Goal: Task Accomplishment & Management: Manage account settings

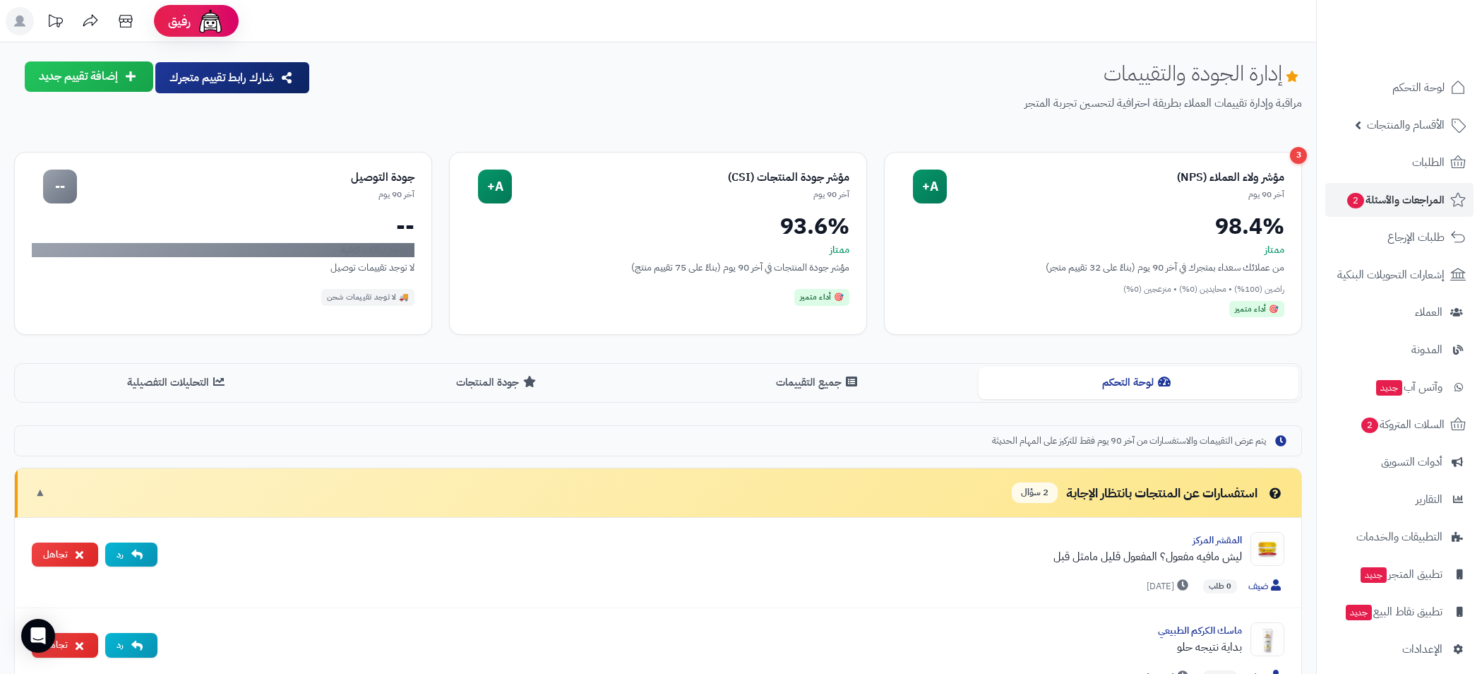
scroll to position [100, 0]
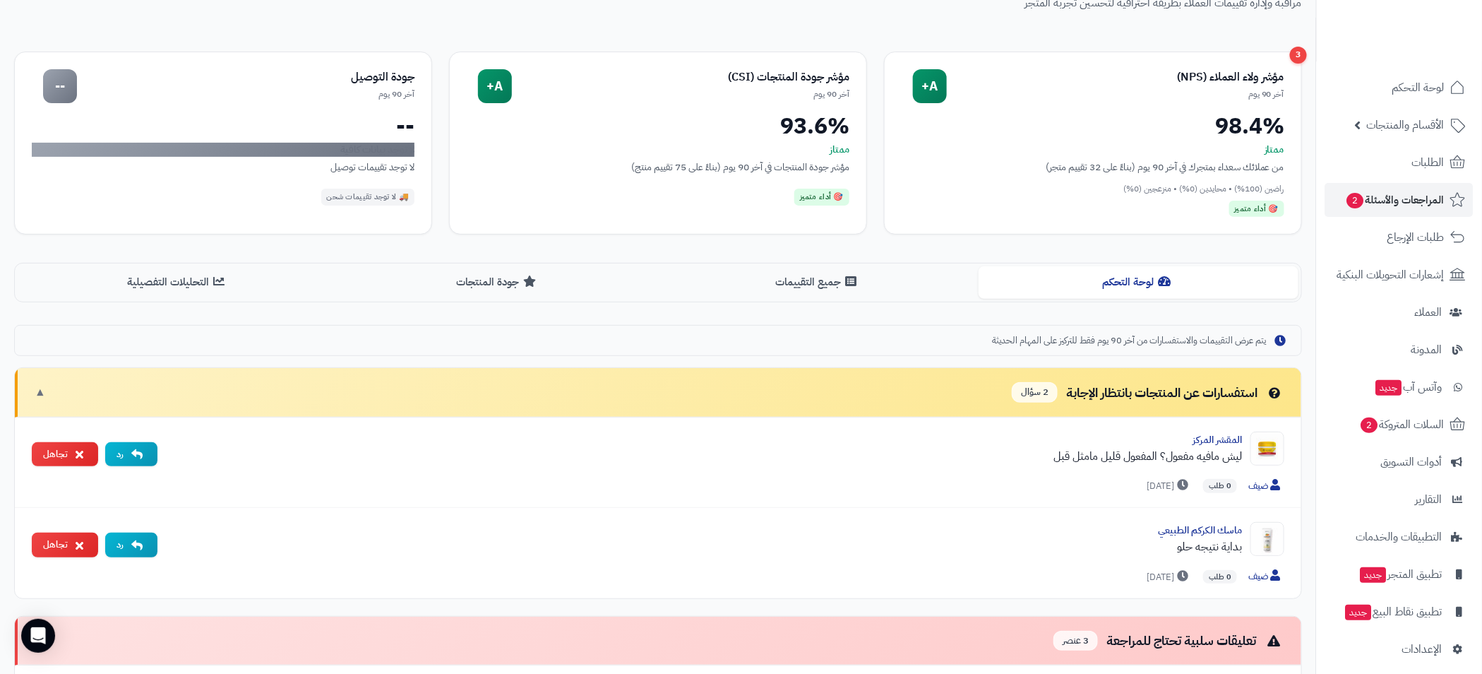
click at [1428, 150] on link "الطلبات" at bounding box center [1399, 162] width 148 height 34
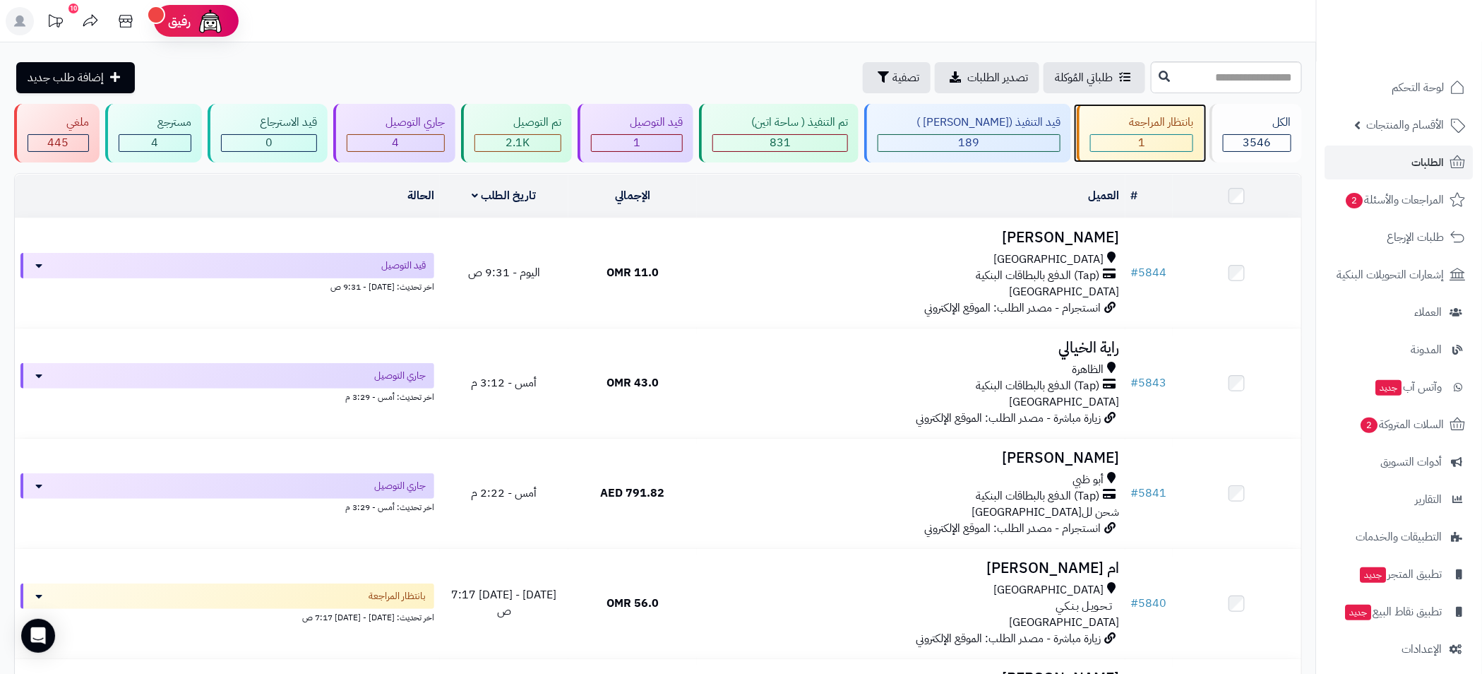
click at [1167, 139] on div "1" at bounding box center [1142, 143] width 102 height 16
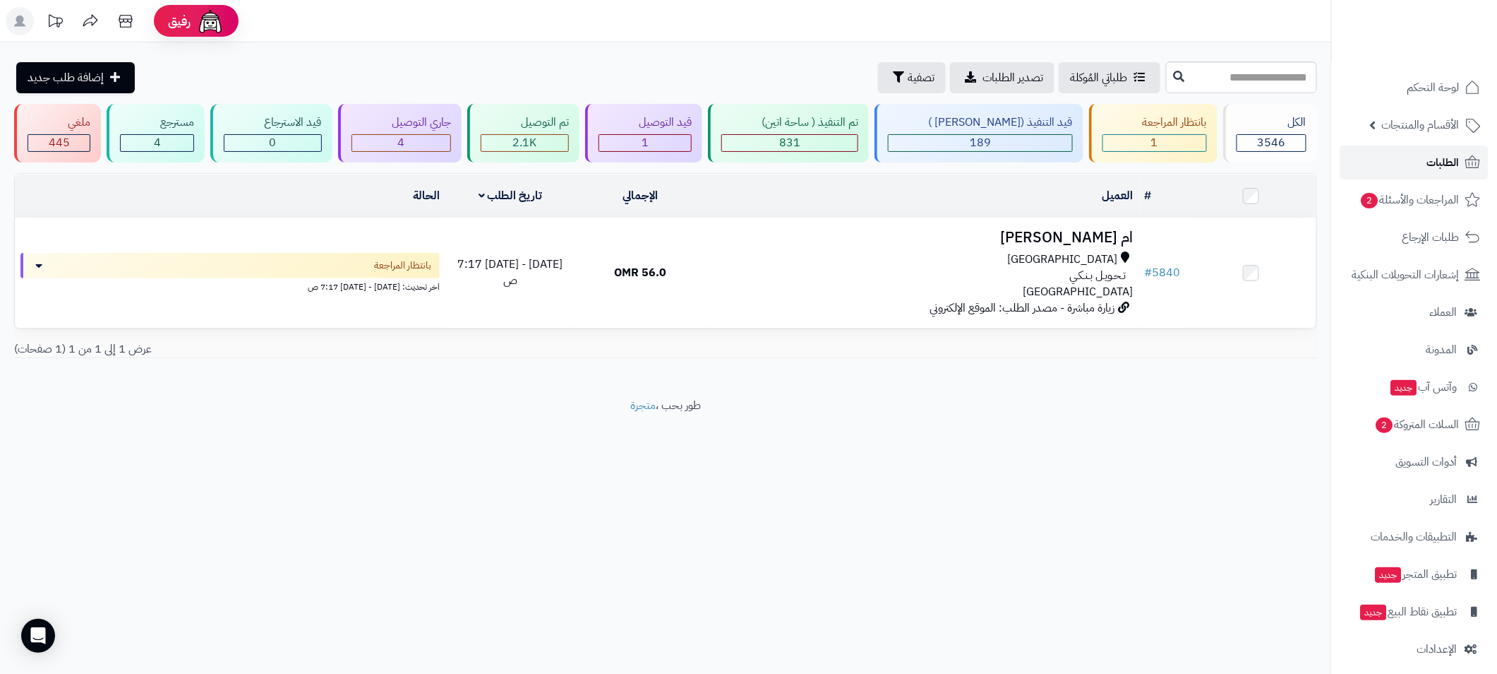
click at [1447, 169] on span "الطلبات" at bounding box center [1444, 162] width 32 height 20
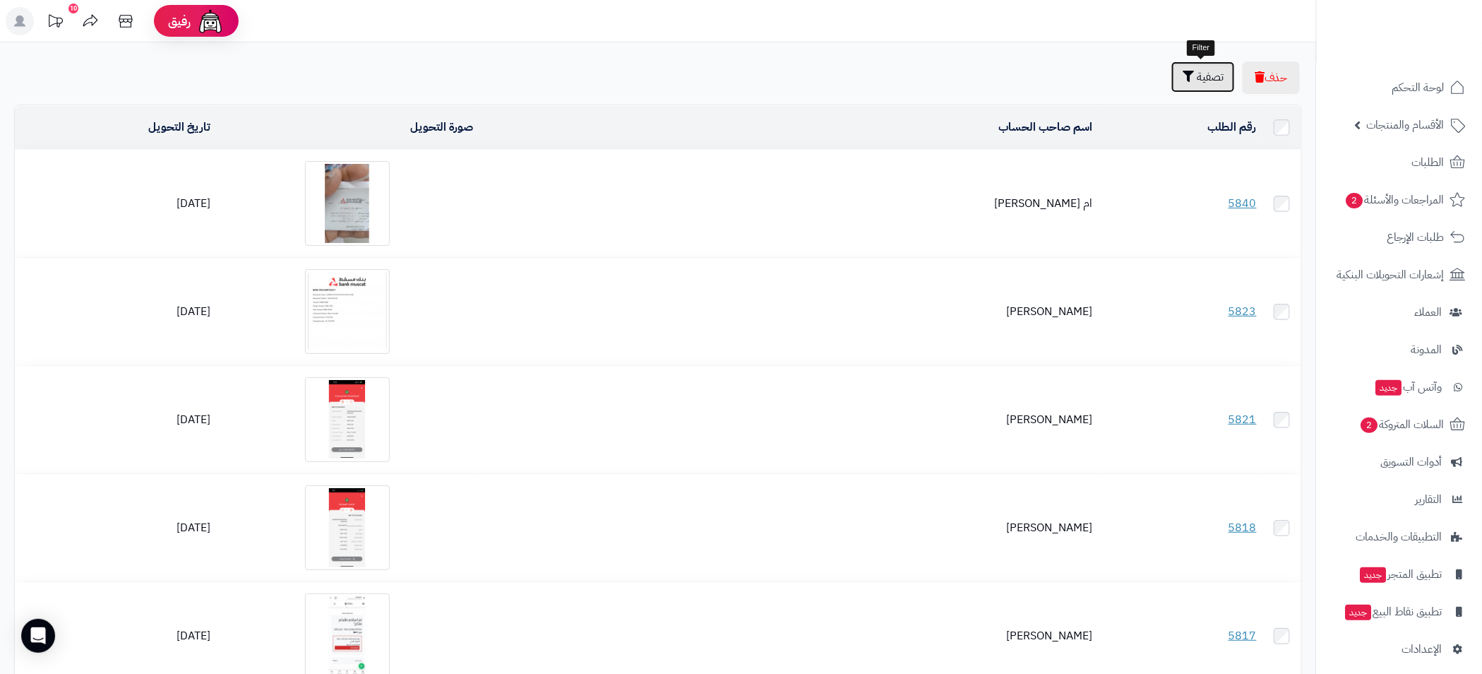
click at [1215, 79] on span "تصفية" at bounding box center [1210, 76] width 27 height 17
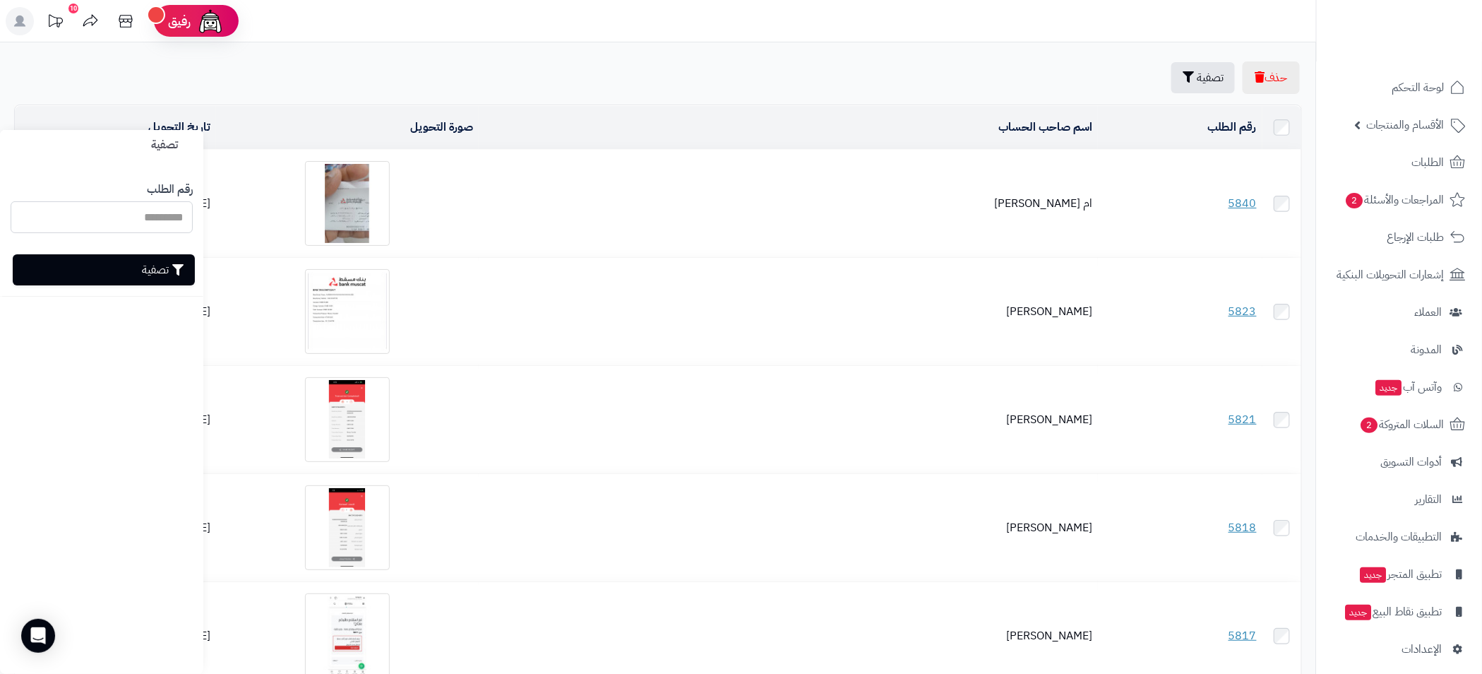
click at [155, 222] on input "رقم الطلب" at bounding box center [102, 217] width 182 height 32
type input "****"
click at [158, 265] on button "تصفية" at bounding box center [104, 268] width 182 height 31
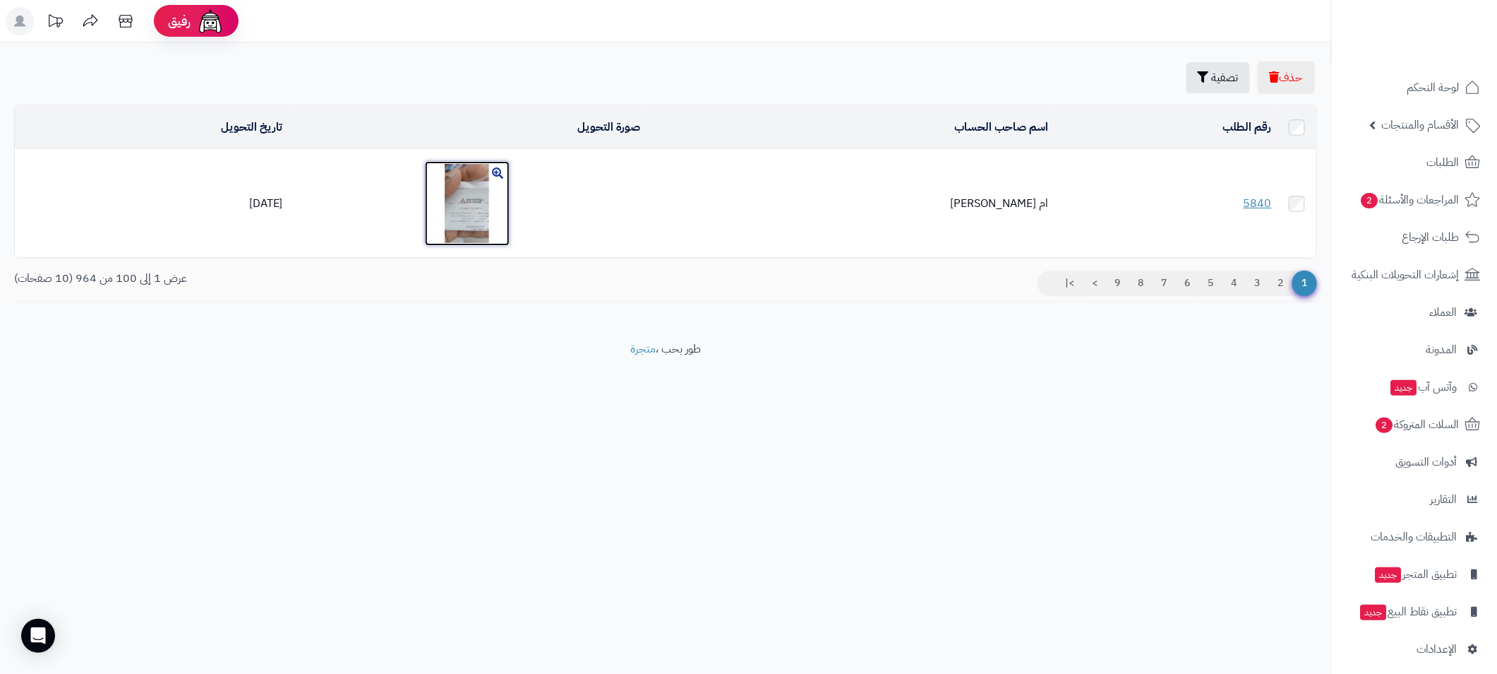
click at [475, 210] on img at bounding box center [467, 203] width 85 height 85
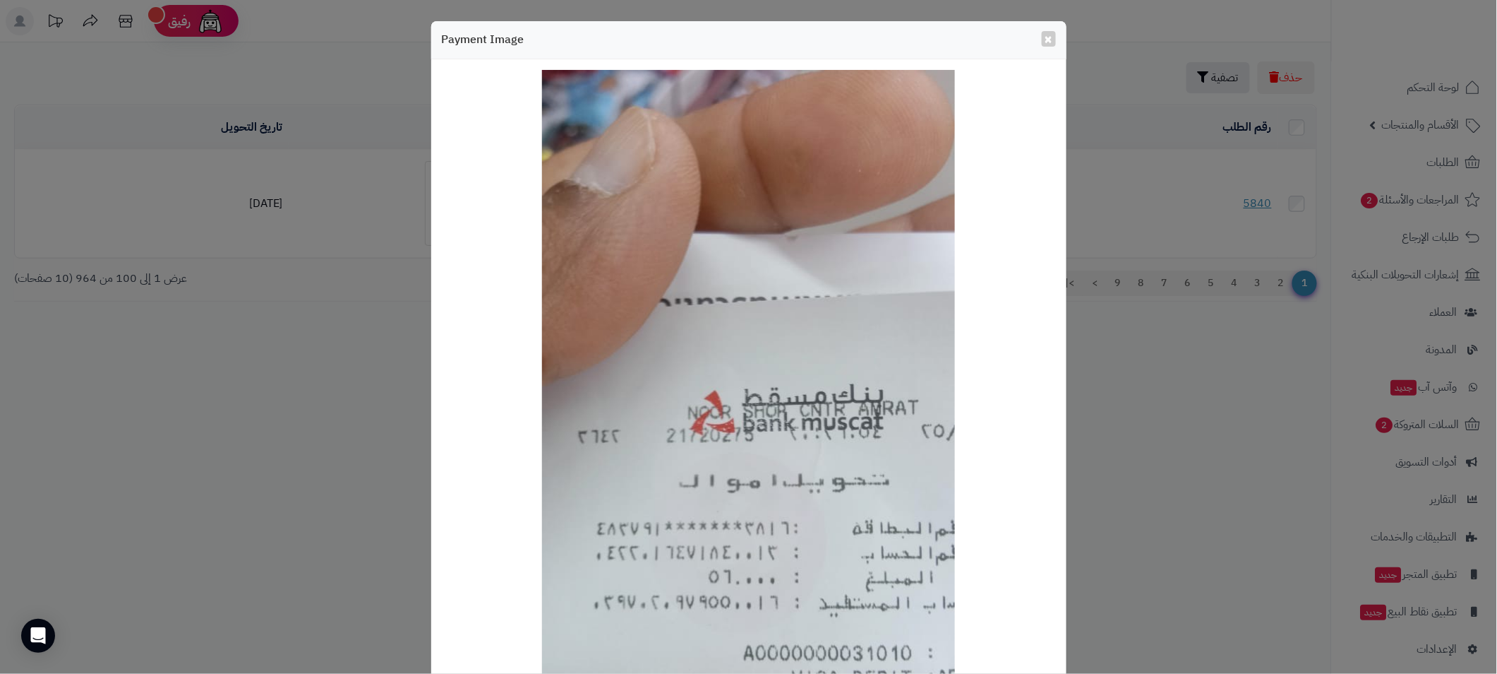
scroll to position [215, 0]
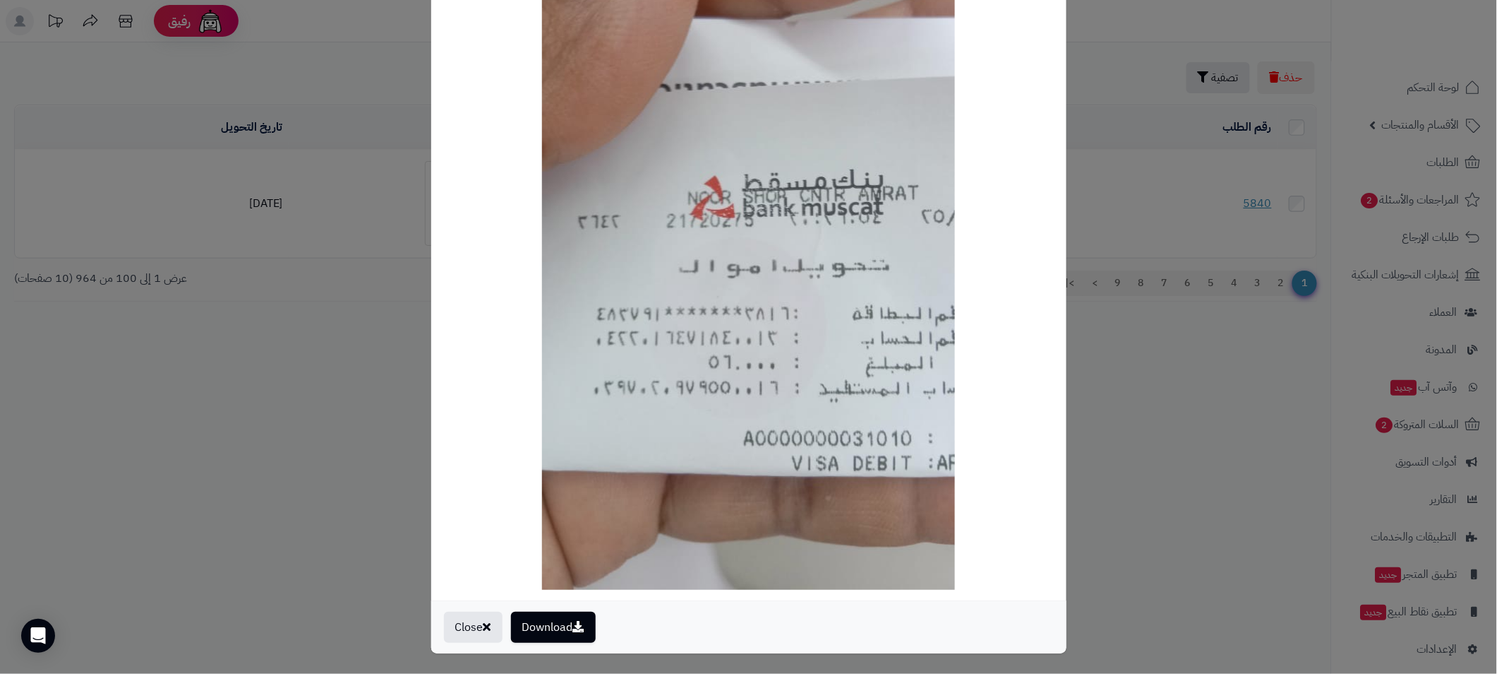
click at [1114, 389] on div "× Payment Image Download Close" at bounding box center [748, 337] width 1497 height 674
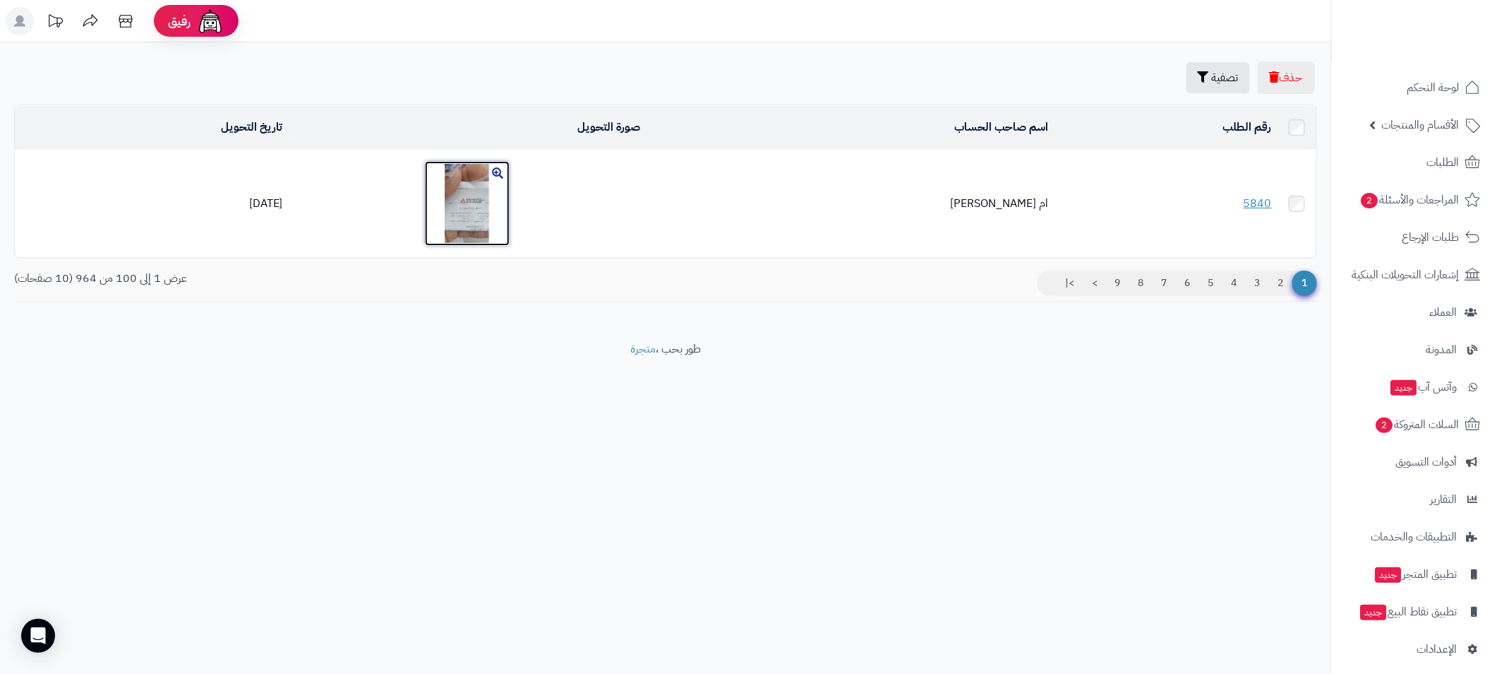
click at [484, 184] on img at bounding box center [467, 203] width 85 height 85
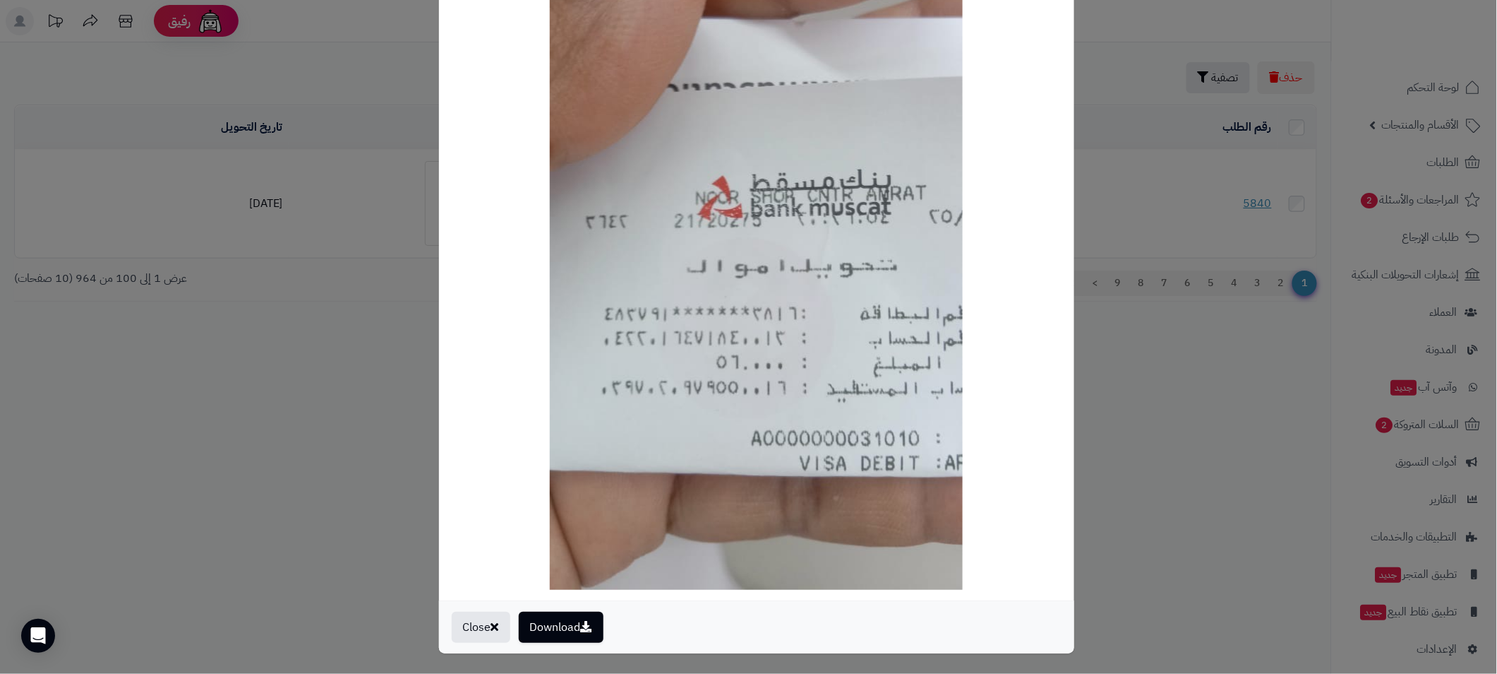
click at [1204, 378] on div "× Payment Image Download Close" at bounding box center [748, 337] width 1497 height 674
